Goal: Transaction & Acquisition: Purchase product/service

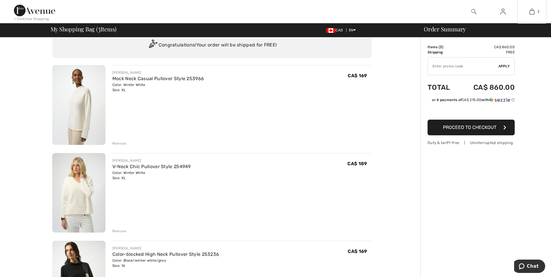
scroll to position [19, 0]
click at [87, 114] on img at bounding box center [78, 106] width 53 height 80
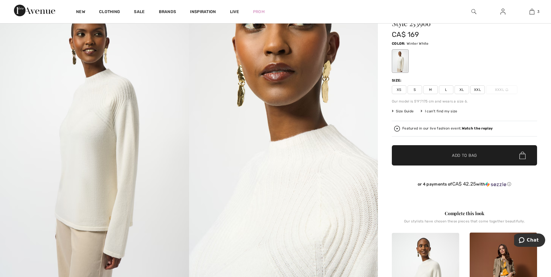
scroll to position [25, 0]
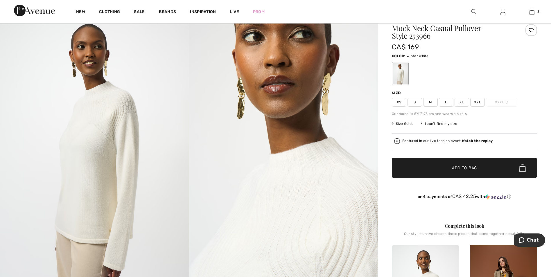
click at [440, 123] on div "I can't find my size" at bounding box center [439, 123] width 37 height 5
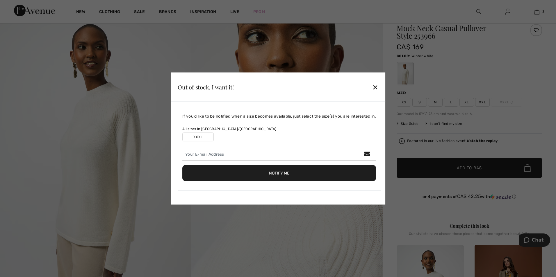
click at [377, 91] on div "✕" at bounding box center [375, 87] width 6 height 12
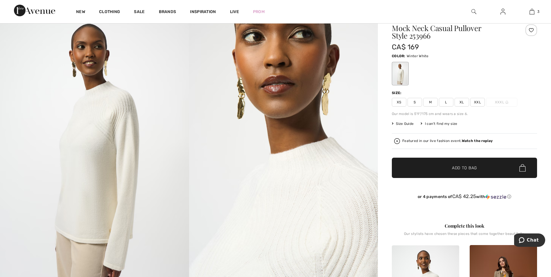
click at [396, 72] on div at bounding box center [400, 74] width 15 height 22
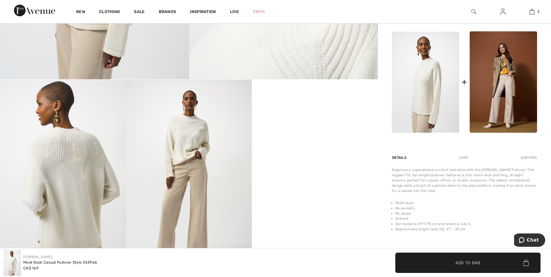
scroll to position [239, 0]
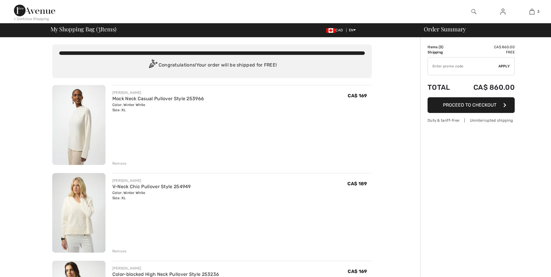
checkbox input "true"
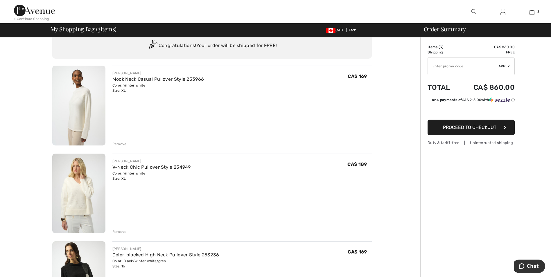
click at [94, 176] on img at bounding box center [78, 194] width 53 height 80
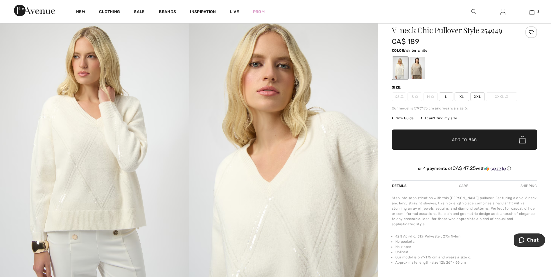
scroll to position [17, 0]
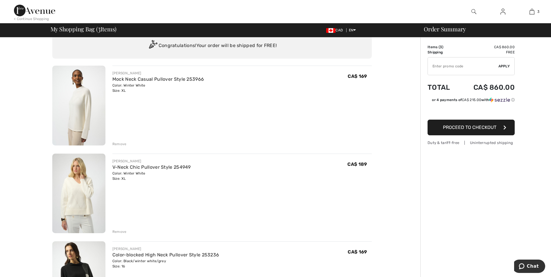
click at [90, 257] on img at bounding box center [78, 282] width 53 height 80
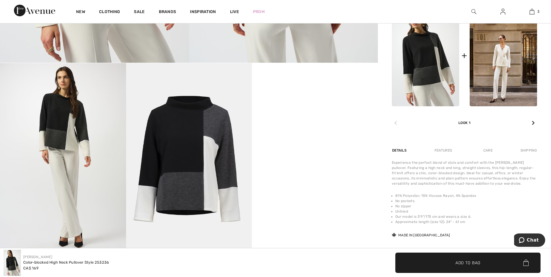
scroll to position [273, 0]
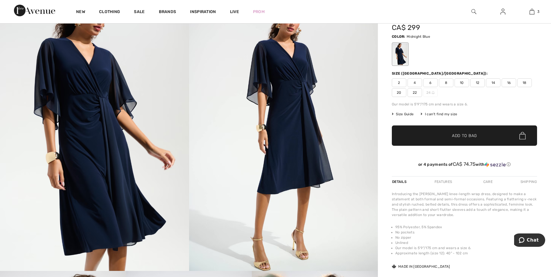
click at [475, 134] on span "Add to Bag" at bounding box center [464, 136] width 25 height 6
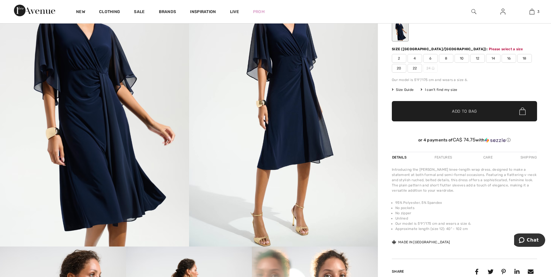
click at [506, 58] on span "16" at bounding box center [509, 58] width 15 height 9
click at [462, 112] on span "Add to Bag" at bounding box center [464, 111] width 25 height 6
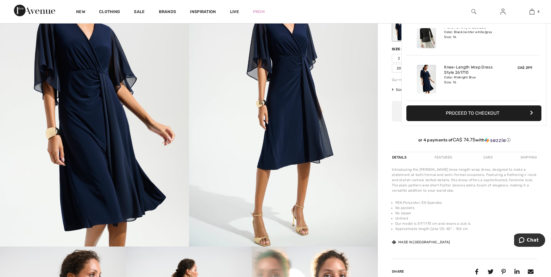
scroll to position [0, 0]
click at [537, 12] on link "4" at bounding box center [532, 11] width 28 height 7
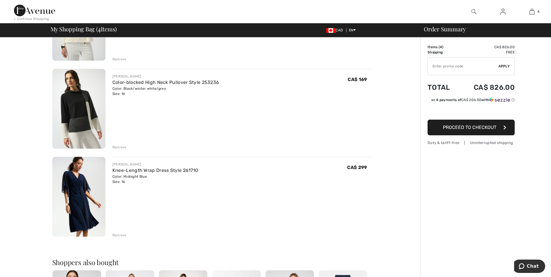
scroll to position [195, 0]
